Goal: Task Accomplishment & Management: Use online tool/utility

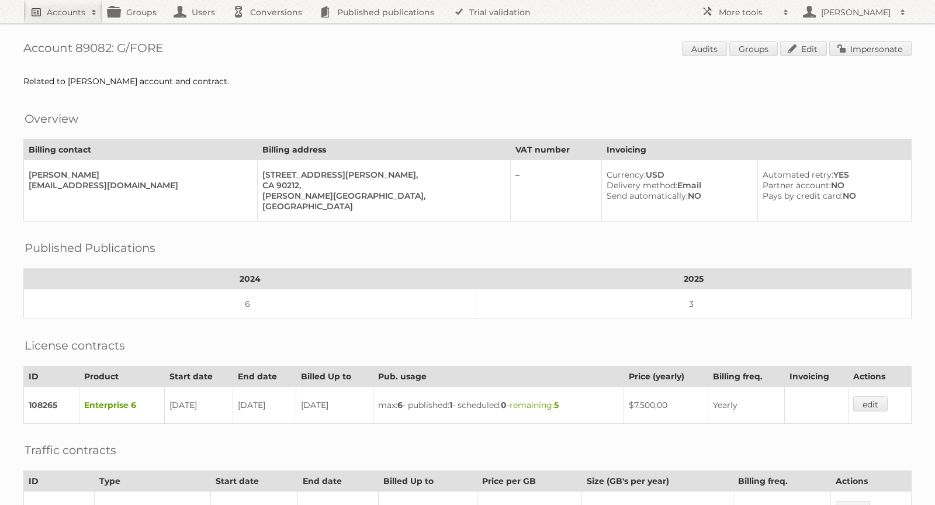
click at [68, 9] on h2 "Accounts" at bounding box center [66, 12] width 39 height 12
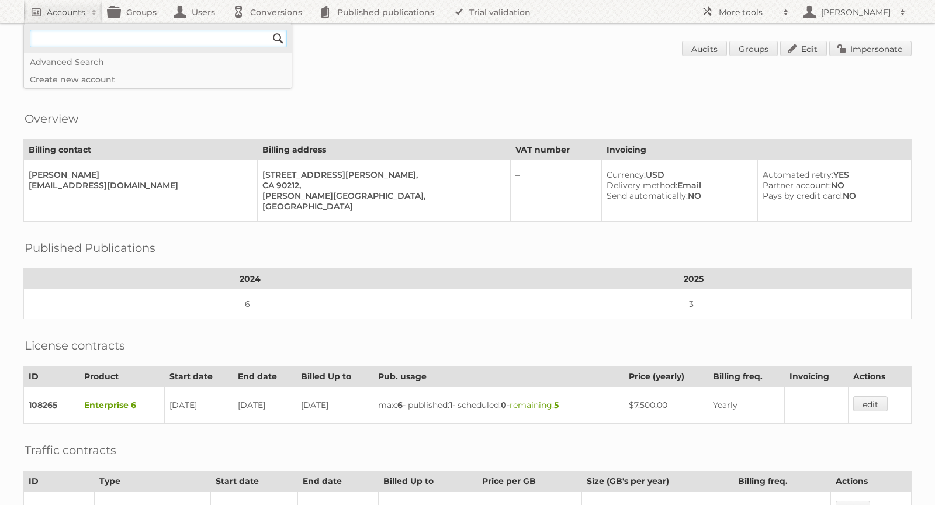
paste input"] "[URL][DOMAIN_NAME]"
type input"] "[URL][DOMAIN_NAME]"
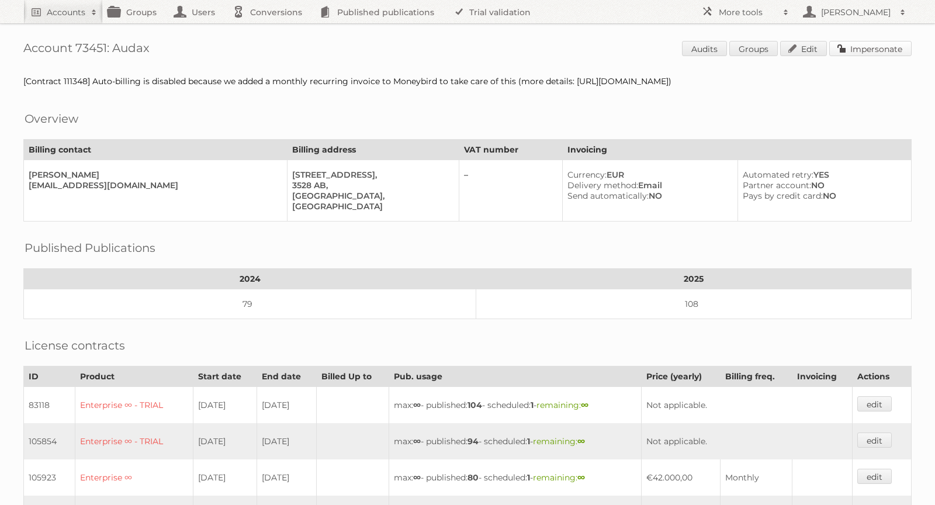
click at [862, 50] on link "Impersonate" at bounding box center [870, 48] width 82 height 15
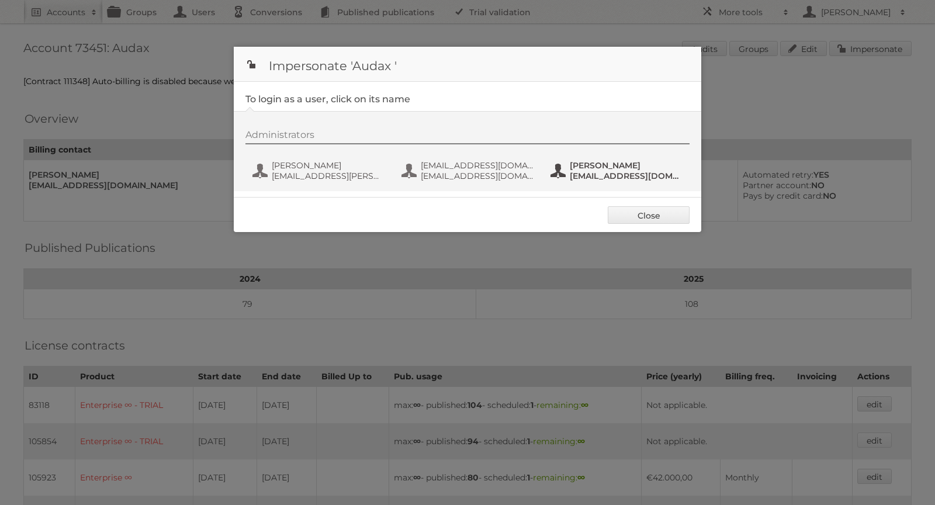
click at [584, 163] on span "Tarik Mourid" at bounding box center [626, 165] width 113 height 11
